Goal: Transaction & Acquisition: Purchase product/service

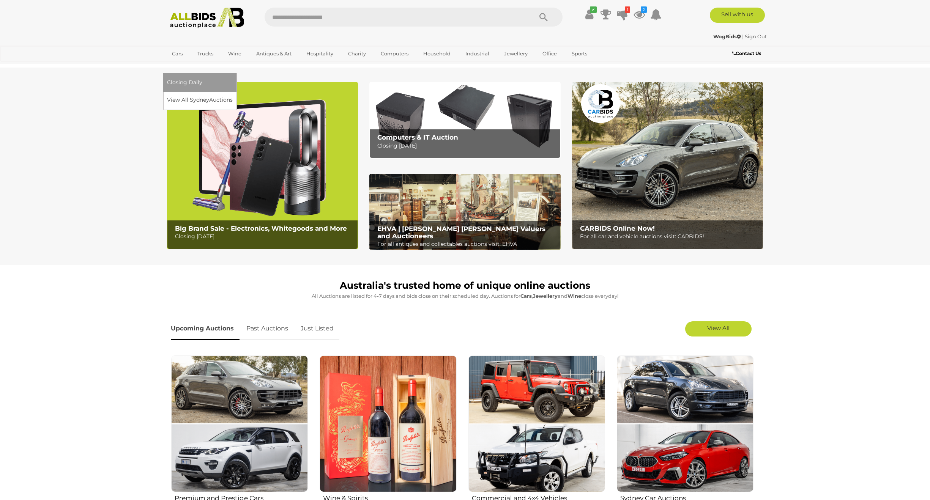
click at [231, 60] on link "[GEOGRAPHIC_DATA]" at bounding box center [199, 66] width 64 height 13
click at [236, 94] on link "View All Sydney Auctions" at bounding box center [201, 100] width 69 height 12
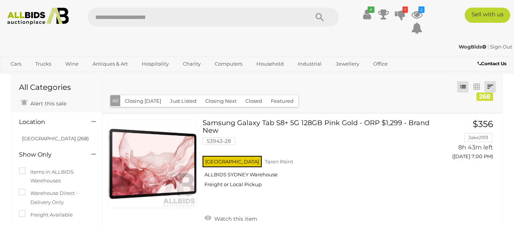
click at [441, 84] on link at bounding box center [490, 86] width 11 height 11
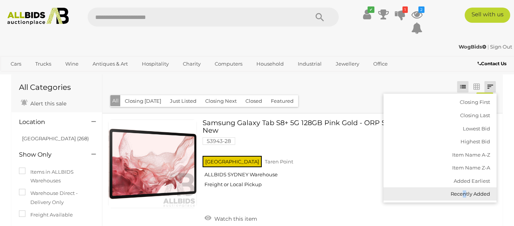
click at [441, 194] on link "Recently Added" at bounding box center [440, 193] width 113 height 13
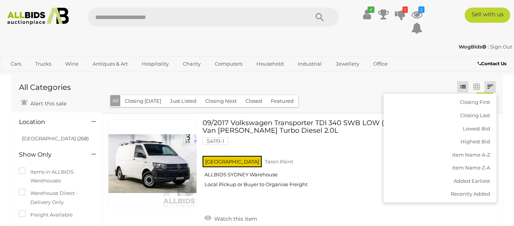
click at [381, 35] on div "✔ Your account is up to date Transaction History 1 $6.00" at bounding box center [389, 23] width 88 height 31
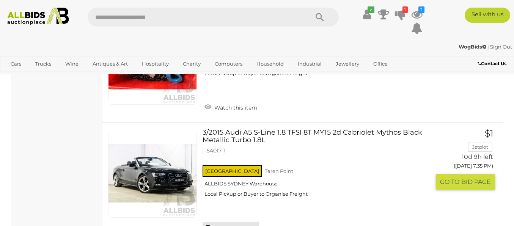
scroll to position [4819, 0]
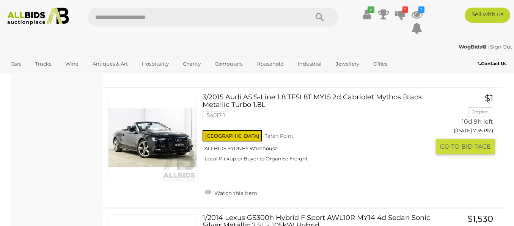
drag, startPoint x: 241, startPoint y: 174, endPoint x: 234, endPoint y: 175, distance: 6.8
click at [241, 187] on link "Watch this item" at bounding box center [231, 192] width 57 height 11
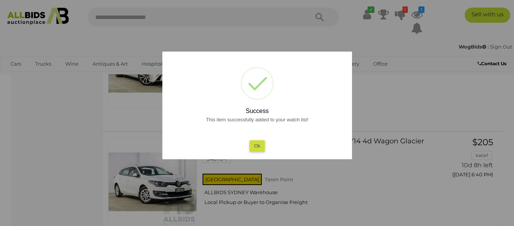
scroll to position [4933, 0]
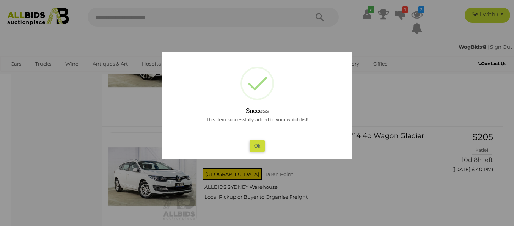
click at [252, 149] on button "Ok" at bounding box center [257, 145] width 16 height 11
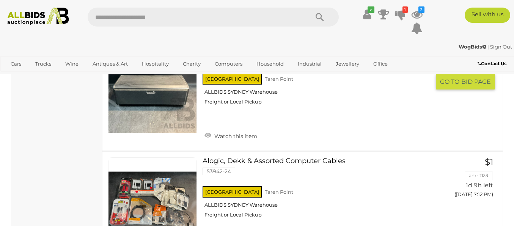
scroll to position [5236, 0]
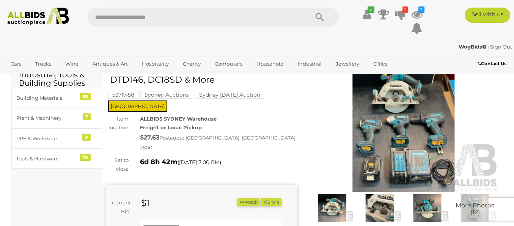
scroll to position [76, 0]
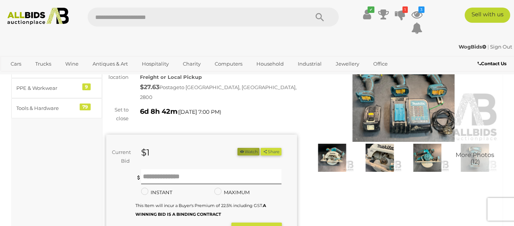
click at [247, 148] on button "Watch" at bounding box center [249, 152] width 22 height 8
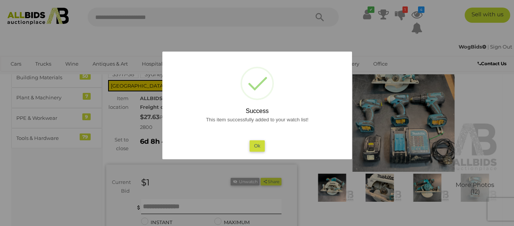
scroll to position [0, 0]
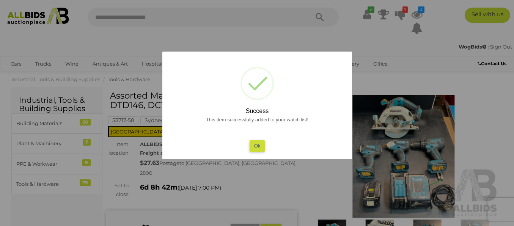
click at [258, 145] on button "Ok" at bounding box center [257, 145] width 16 height 11
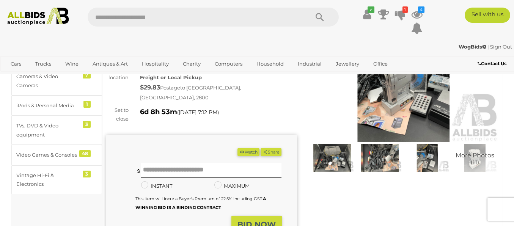
scroll to position [76, 0]
click at [246, 135] on div "(Min $1) Share Facebook Twitter" at bounding box center [201, 192] width 191 height 114
click at [246, 148] on button "Watch" at bounding box center [249, 152] width 22 height 8
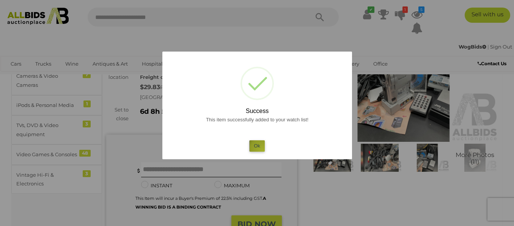
click at [263, 151] on button "Ok" at bounding box center [257, 145] width 16 height 11
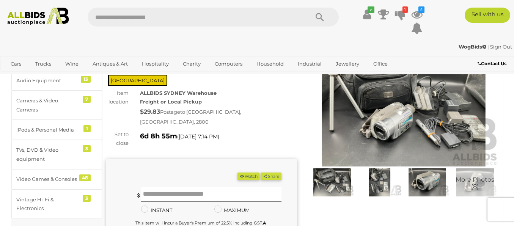
scroll to position [38, 0]
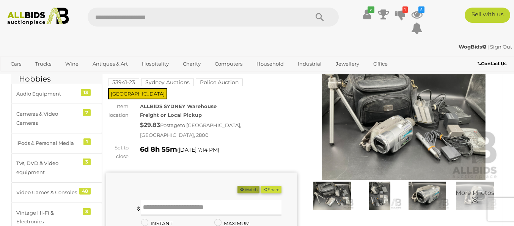
drag, startPoint x: 246, startPoint y: 169, endPoint x: 241, endPoint y: 166, distance: 5.9
click at [246, 186] on button "Watch" at bounding box center [249, 190] width 22 height 8
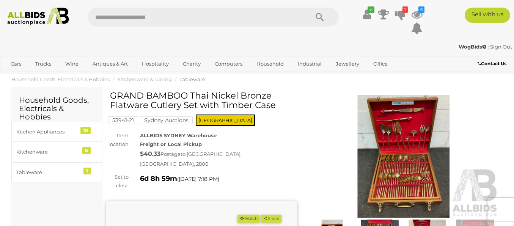
click at [390, 102] on img at bounding box center [403, 156] width 191 height 123
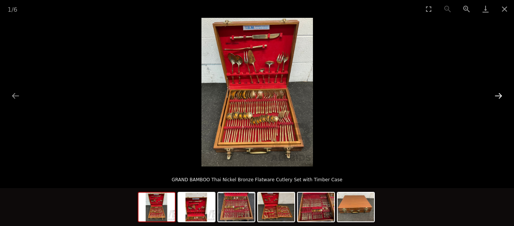
click at [501, 92] on button "Next slide" at bounding box center [499, 95] width 16 height 15
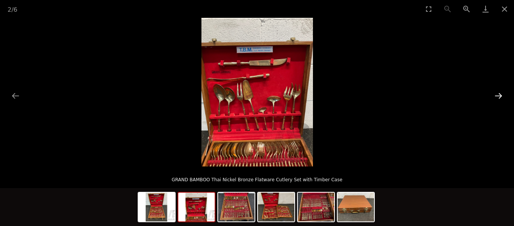
click at [500, 92] on button "Next slide" at bounding box center [499, 95] width 16 height 15
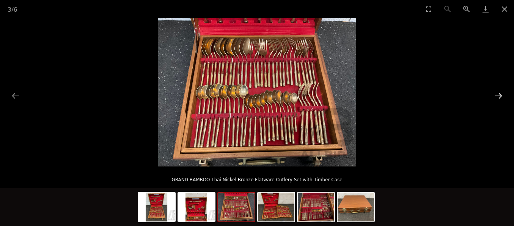
click at [500, 92] on button "Next slide" at bounding box center [499, 95] width 16 height 15
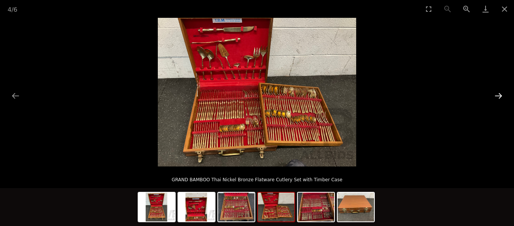
click at [496, 94] on button "Next slide" at bounding box center [499, 95] width 16 height 15
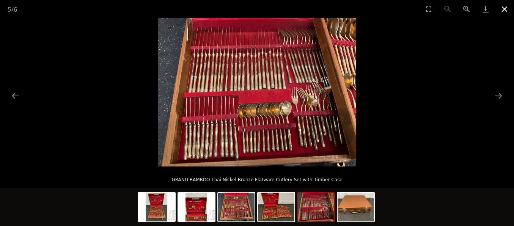
click at [509, 8] on button "Close gallery" at bounding box center [504, 9] width 19 height 18
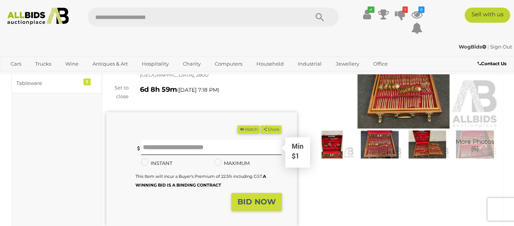
scroll to position [76, 0]
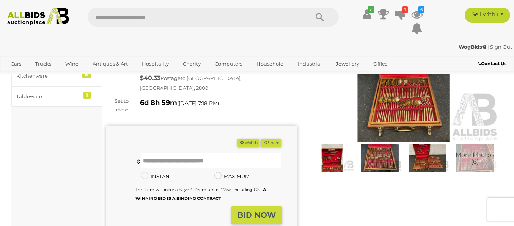
click at [249, 139] on button "Watch" at bounding box center [249, 143] width 22 height 8
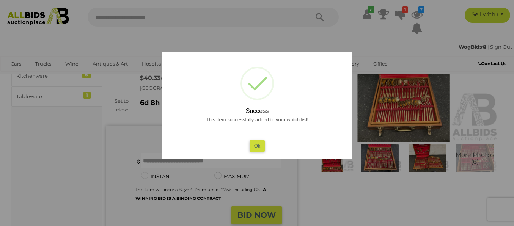
click at [259, 148] on button "Ok" at bounding box center [257, 145] width 16 height 11
